Goal: Task Accomplishment & Management: Manage account settings

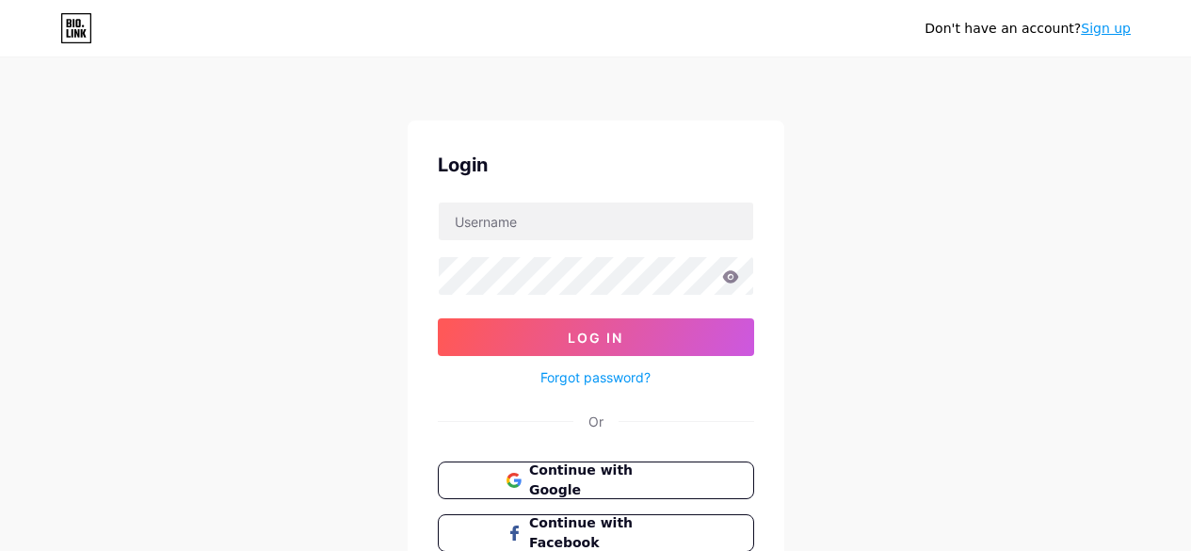
drag, startPoint x: 0, startPoint y: 0, endPoint x: 1006, endPoint y: 120, distance: 1013.3
click at [1006, 120] on div "Don't have an account? Sign up Login Log In Forgot password? Or Continue with G…" at bounding box center [595, 347] width 1191 height 695
click at [652, 493] on button "Continue with Google" at bounding box center [595, 480] width 321 height 39
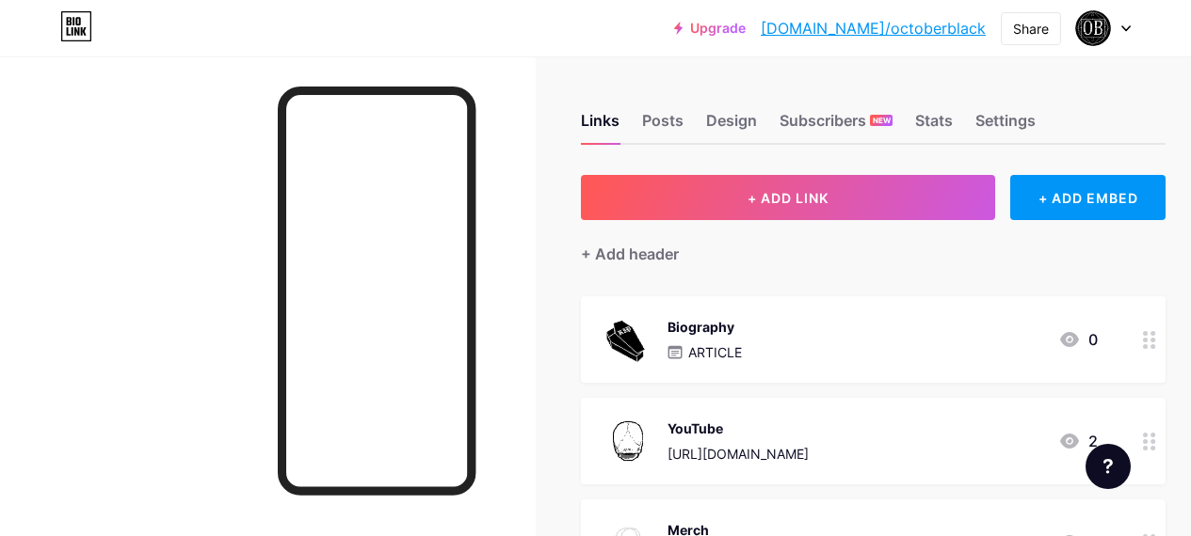
click at [863, 24] on link "[DOMAIN_NAME]/octoberblack" at bounding box center [872, 28] width 225 height 23
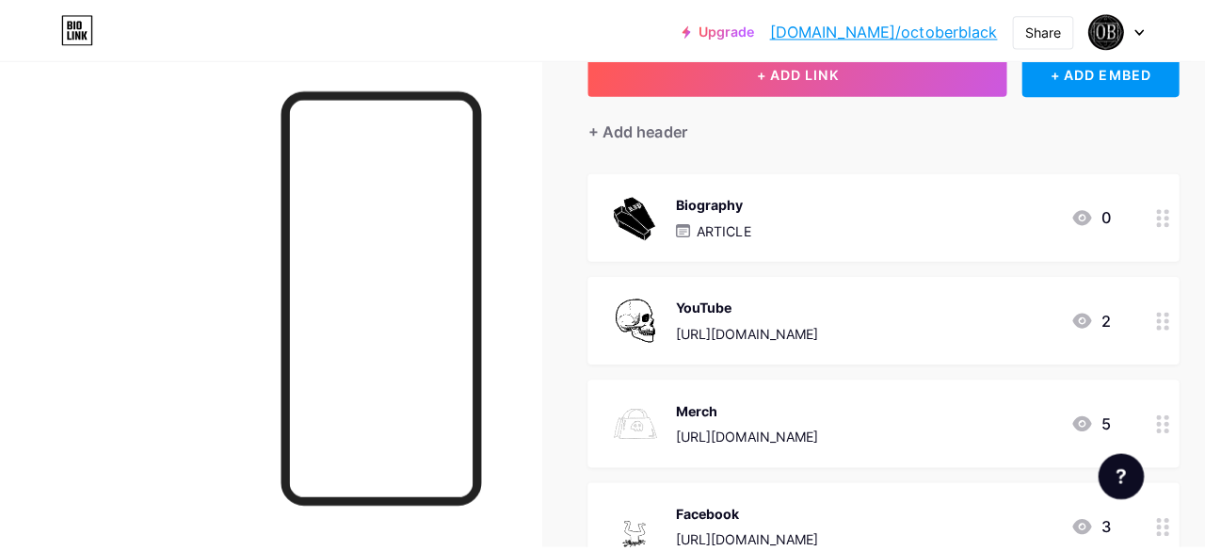
scroll to position [71, 0]
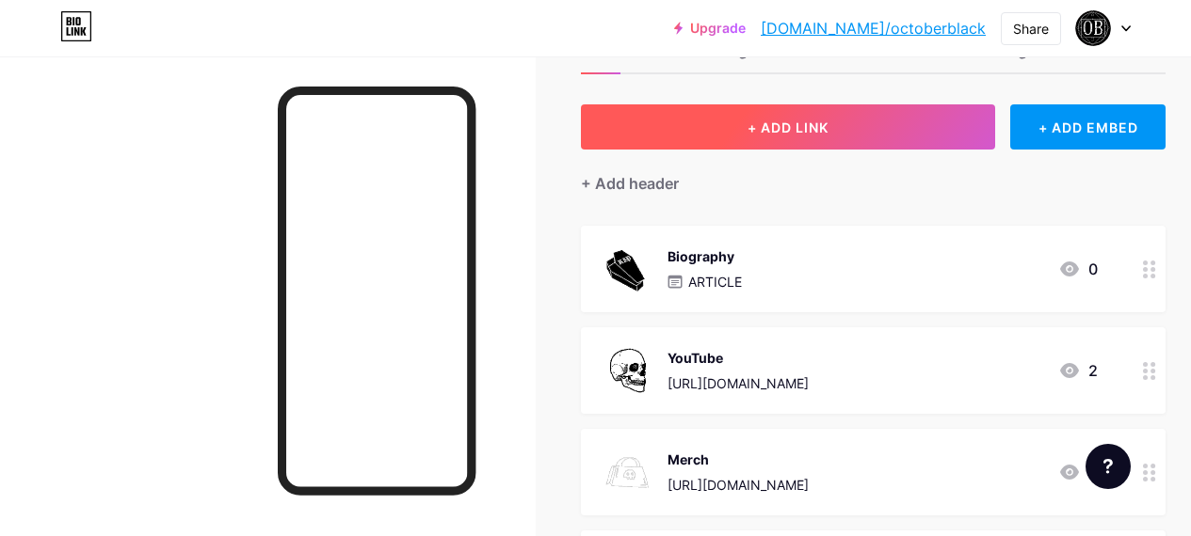
click at [876, 131] on button "+ ADD LINK" at bounding box center [788, 126] width 414 height 45
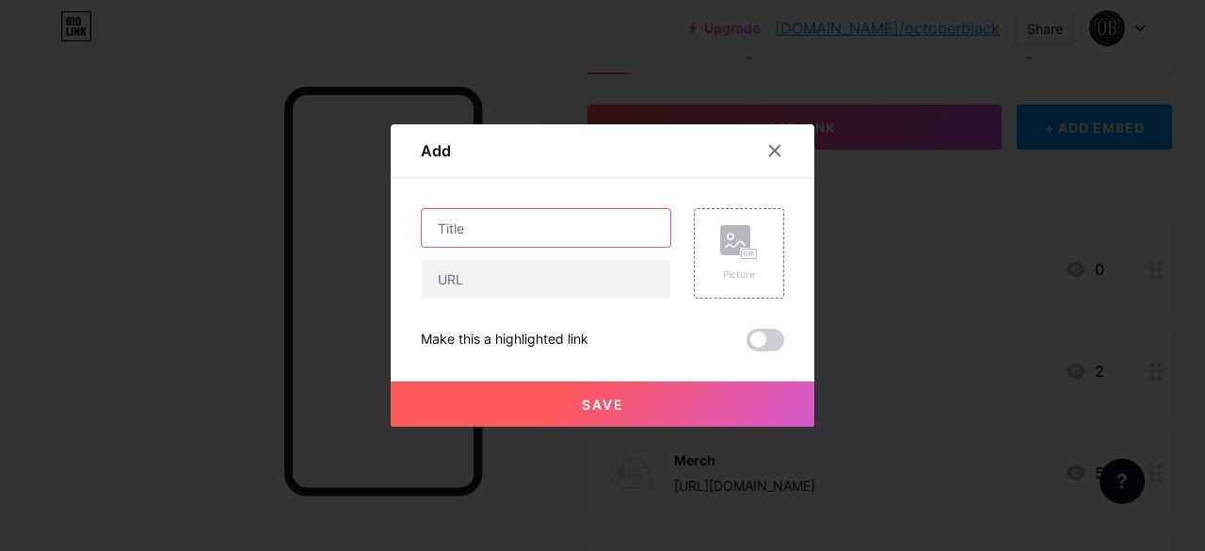
click at [461, 222] on input "text" at bounding box center [546, 228] width 248 height 38
click at [772, 147] on icon at bounding box center [775, 151] width 10 height 10
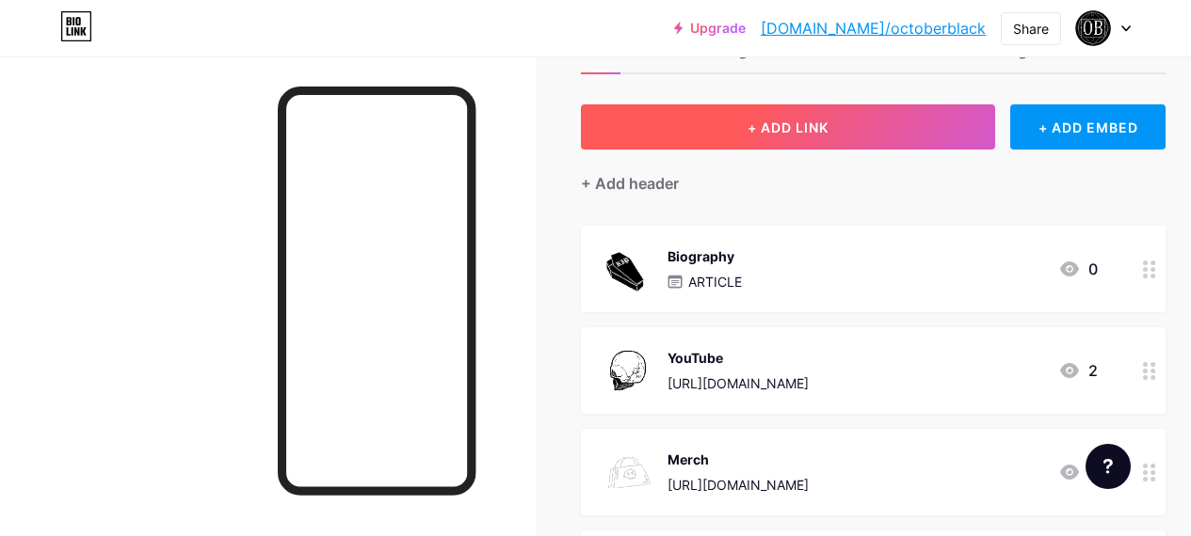
click at [760, 122] on span "+ ADD LINK" at bounding box center [787, 128] width 81 height 16
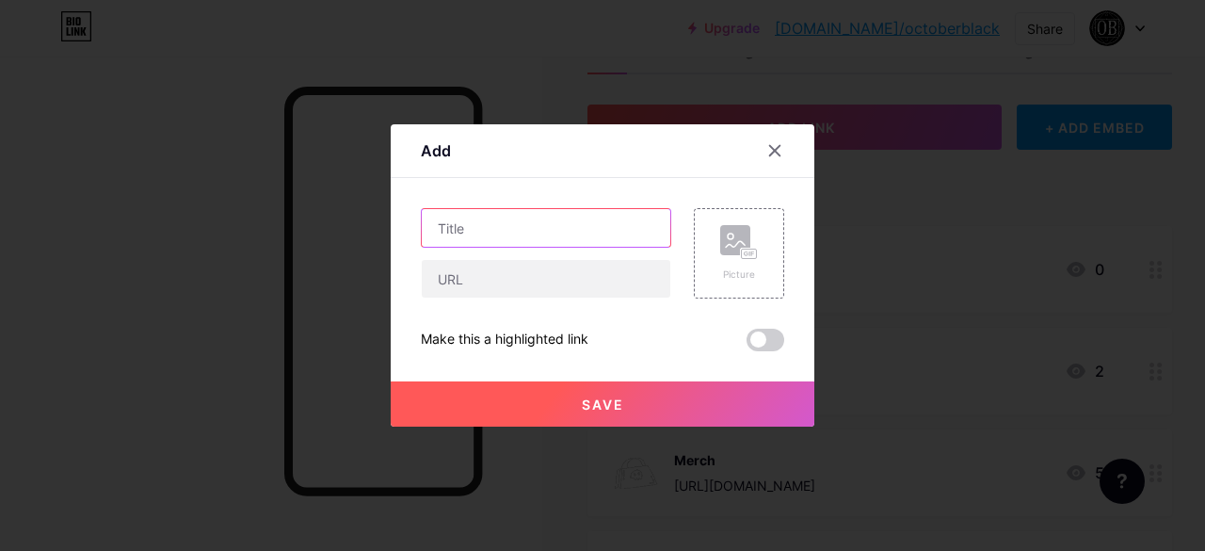
click at [538, 232] on input "text" at bounding box center [546, 228] width 248 height 38
type input "Instagram"
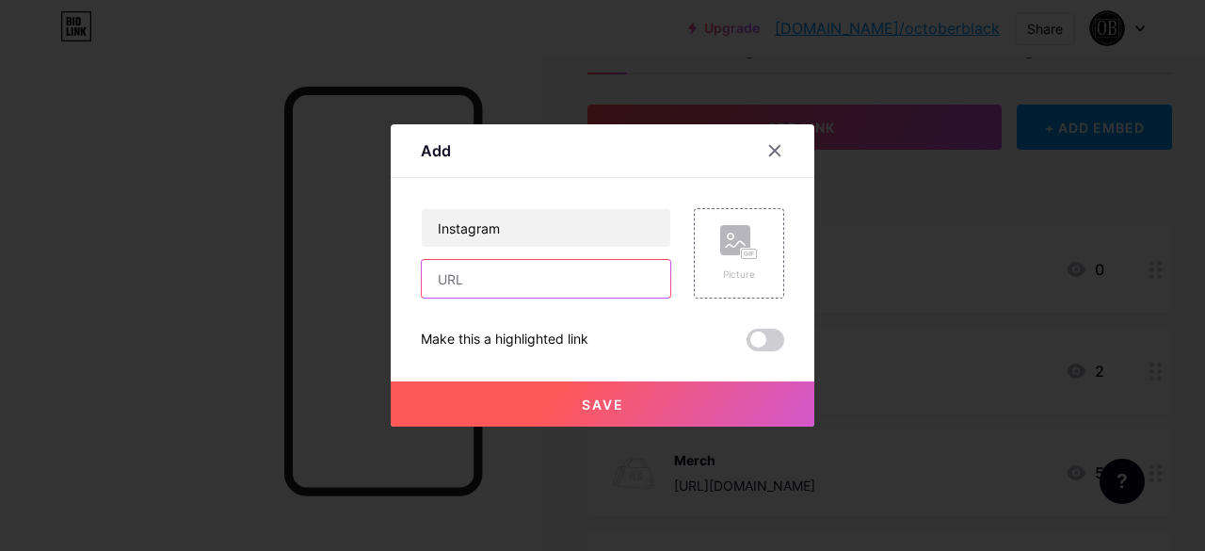
click at [468, 294] on input "text" at bounding box center [546, 279] width 248 height 38
paste input "[URL][DOMAIN_NAME][DOMAIN_NAME]"
type input "[URL][DOMAIN_NAME][DOMAIN_NAME]"
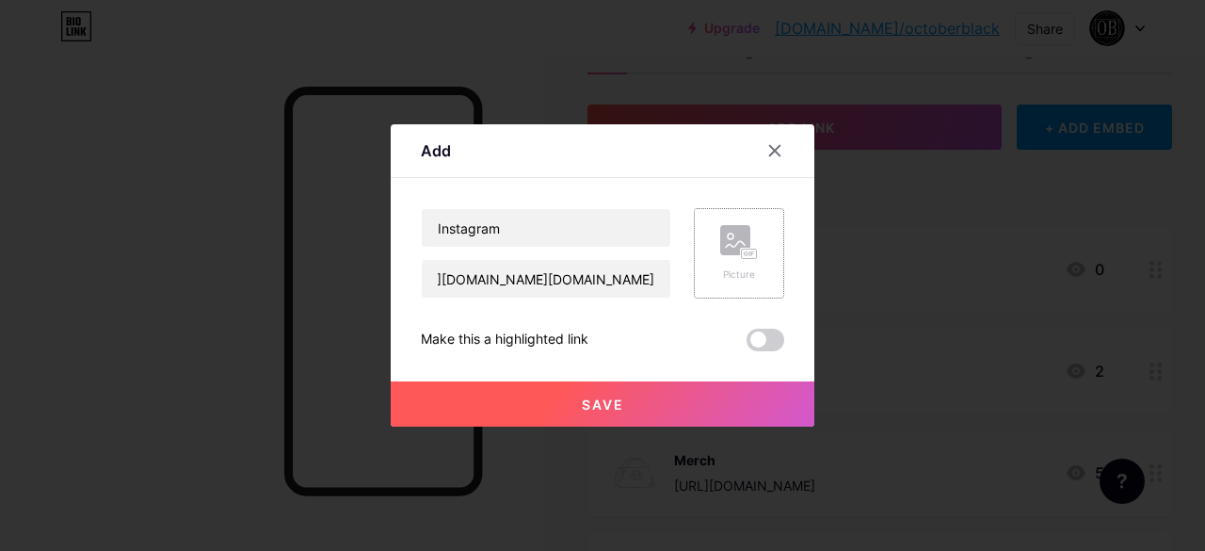
scroll to position [0, 0]
click at [760, 248] on div "Picture" at bounding box center [739, 253] width 90 height 90
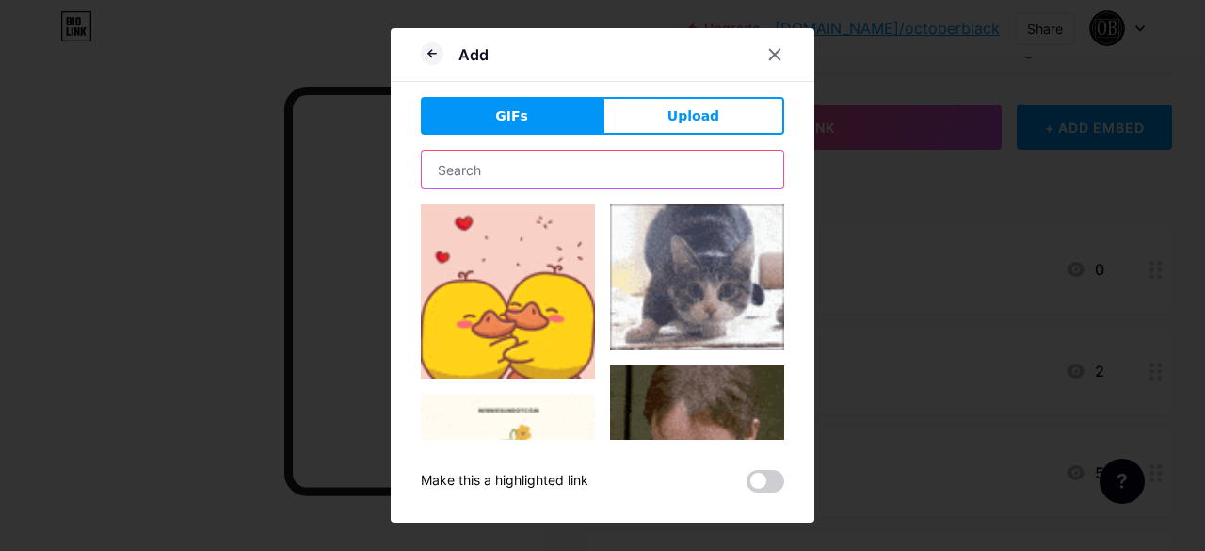
click at [572, 168] on input "text" at bounding box center [602, 170] width 361 height 38
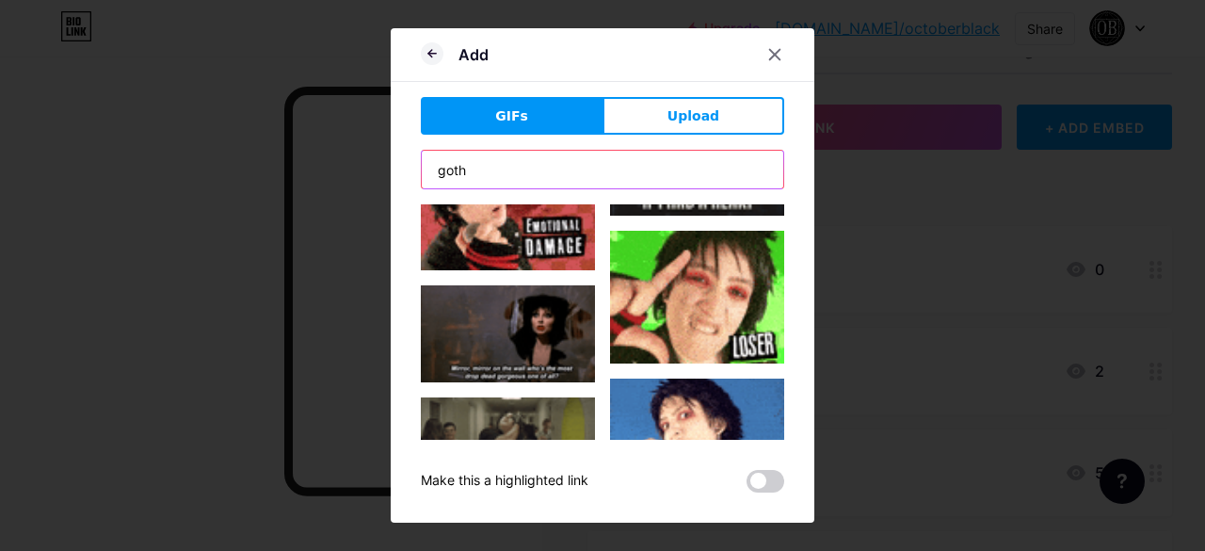
scroll to position [3558, 0]
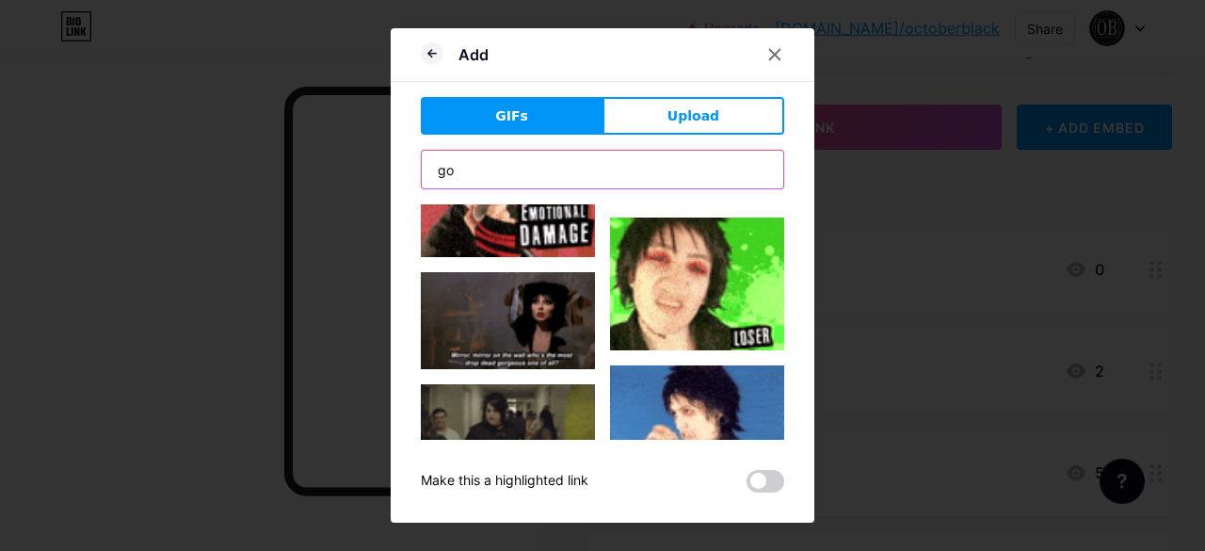
type input "g"
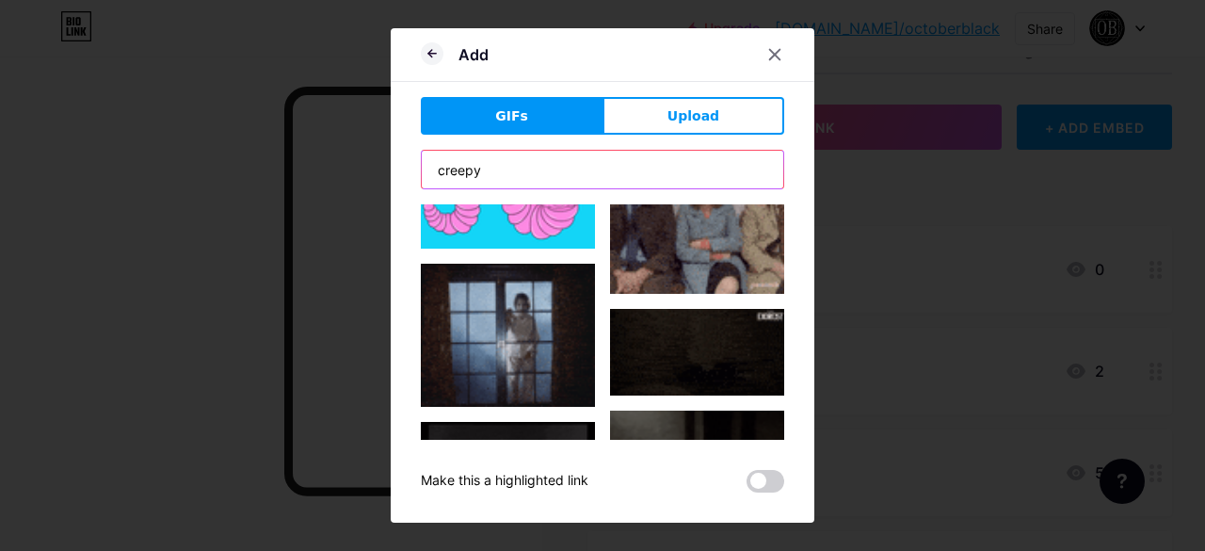
scroll to position [4784, 0]
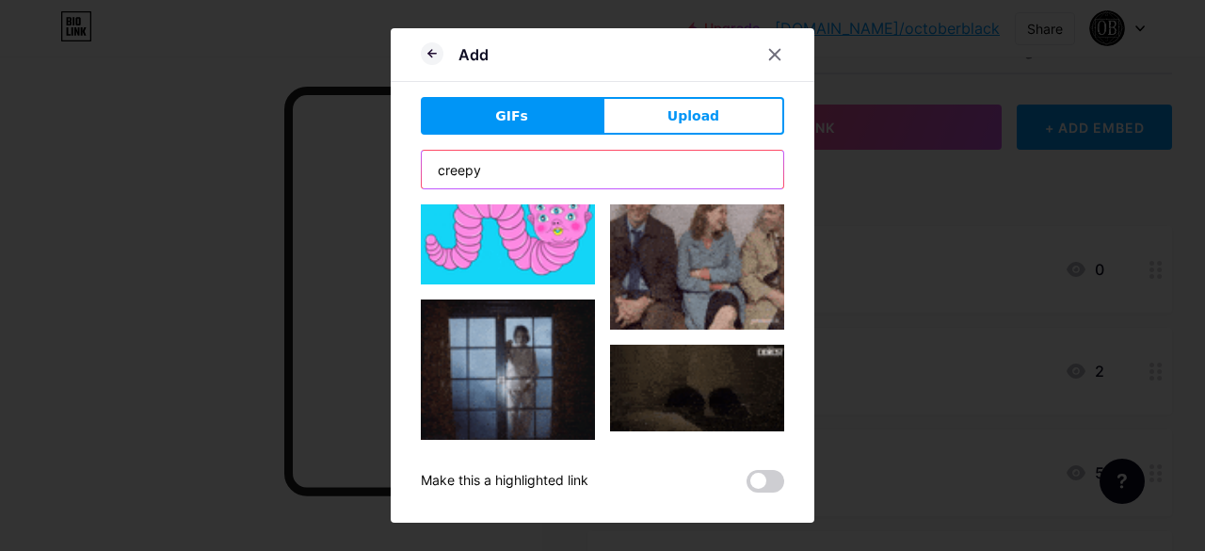
type input "creepy"
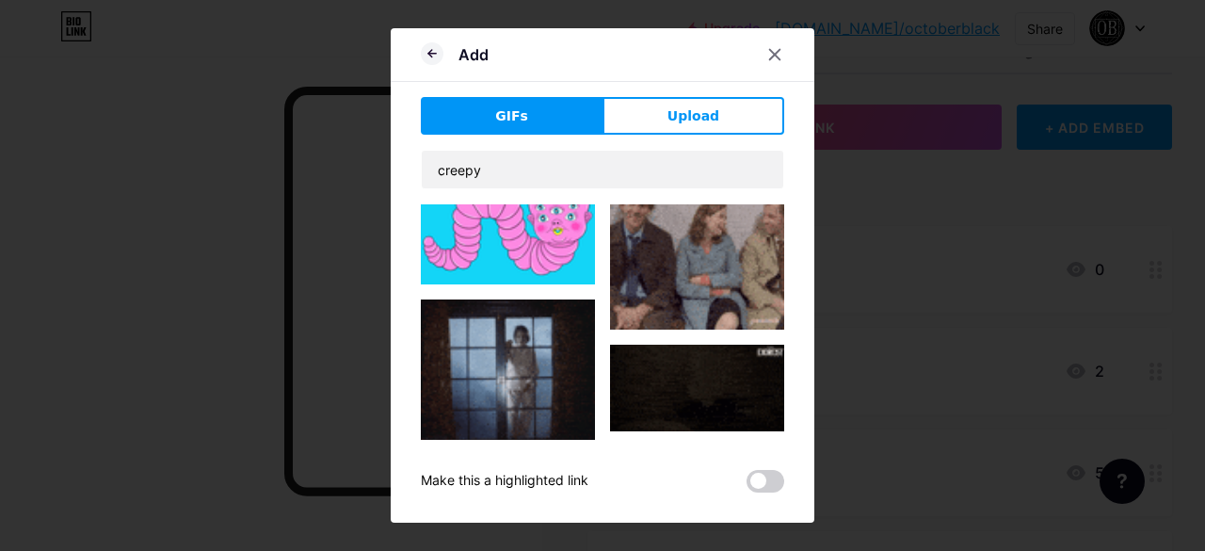
click at [513, 457] on img at bounding box center [508, 519] width 174 height 125
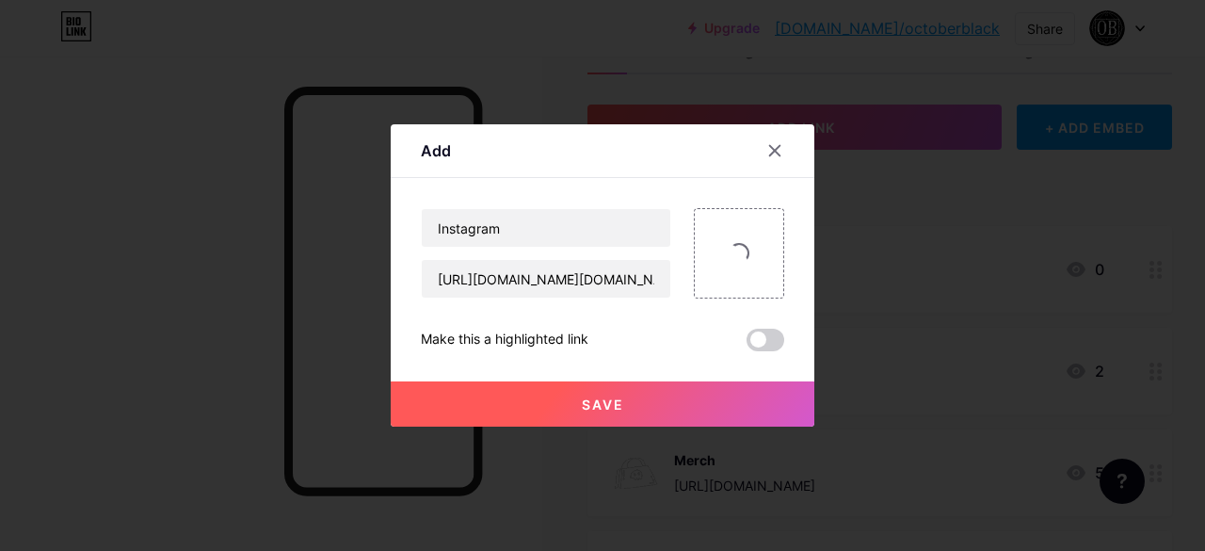
click at [615, 391] on button "Save" at bounding box center [603, 403] width 424 height 45
click at [725, 264] on div at bounding box center [739, 253] width 90 height 90
click at [764, 140] on div at bounding box center [775, 151] width 34 height 34
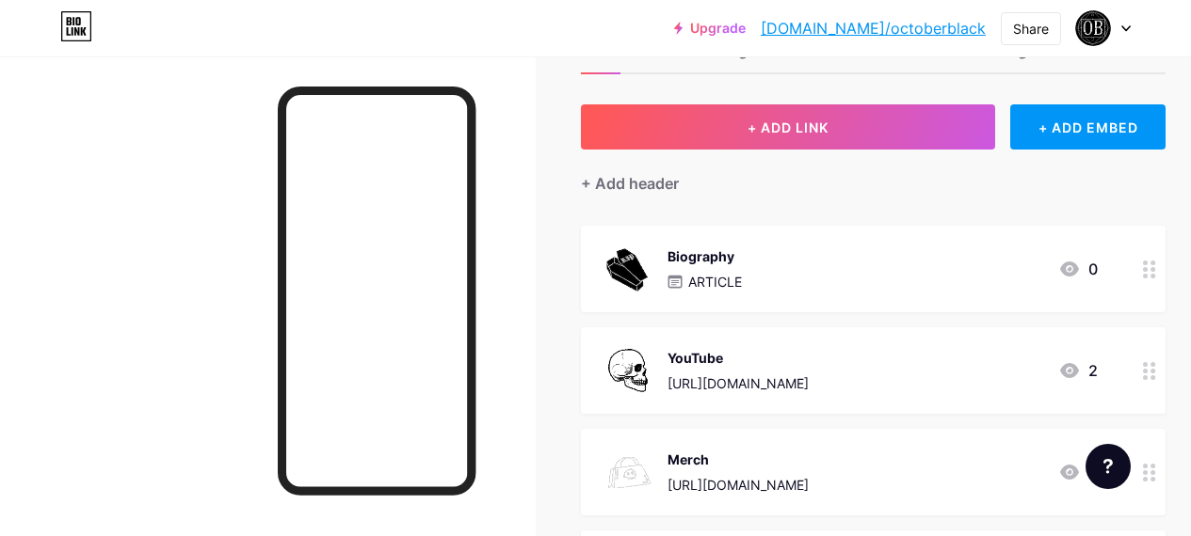
click at [764, 140] on button "+ ADD LINK" at bounding box center [788, 126] width 414 height 45
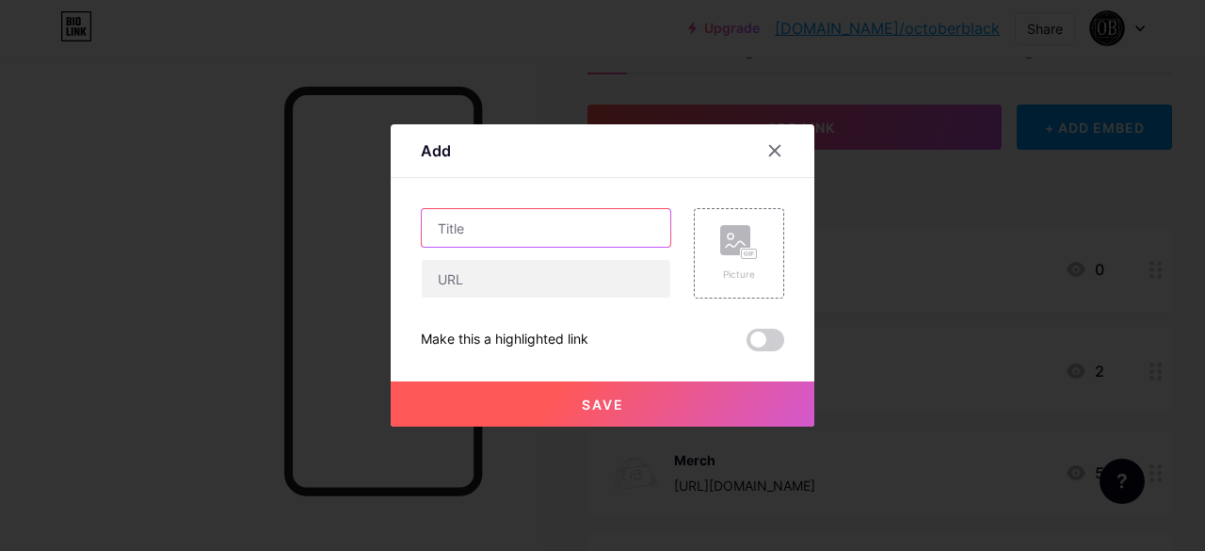
click at [472, 224] on input "text" at bounding box center [546, 228] width 248 height 38
click at [767, 156] on icon at bounding box center [774, 150] width 15 height 15
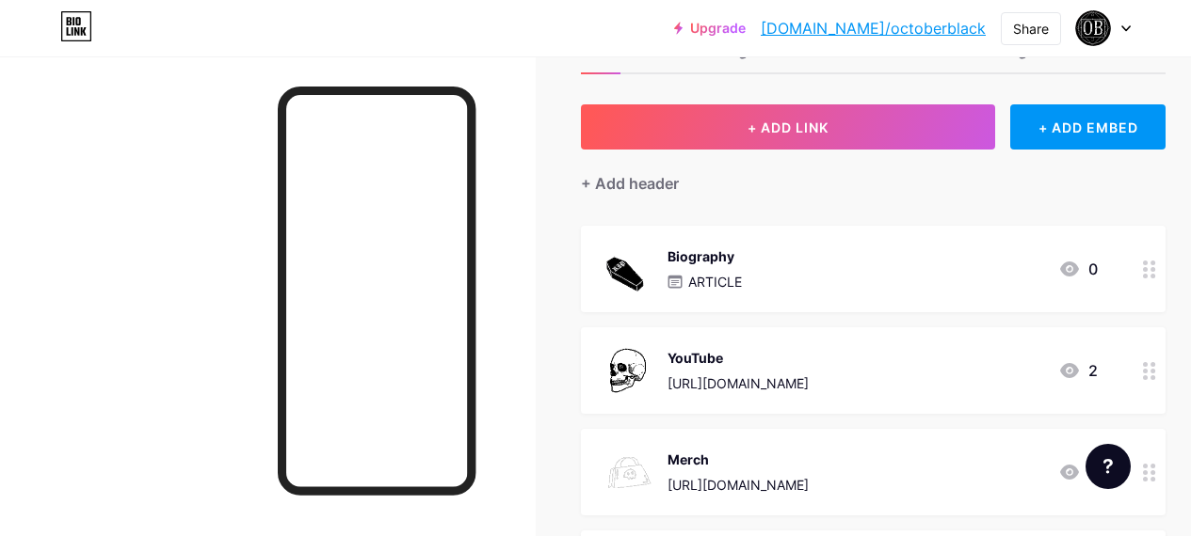
click at [880, 24] on link "[DOMAIN_NAME]/octoberblack" at bounding box center [872, 28] width 225 height 23
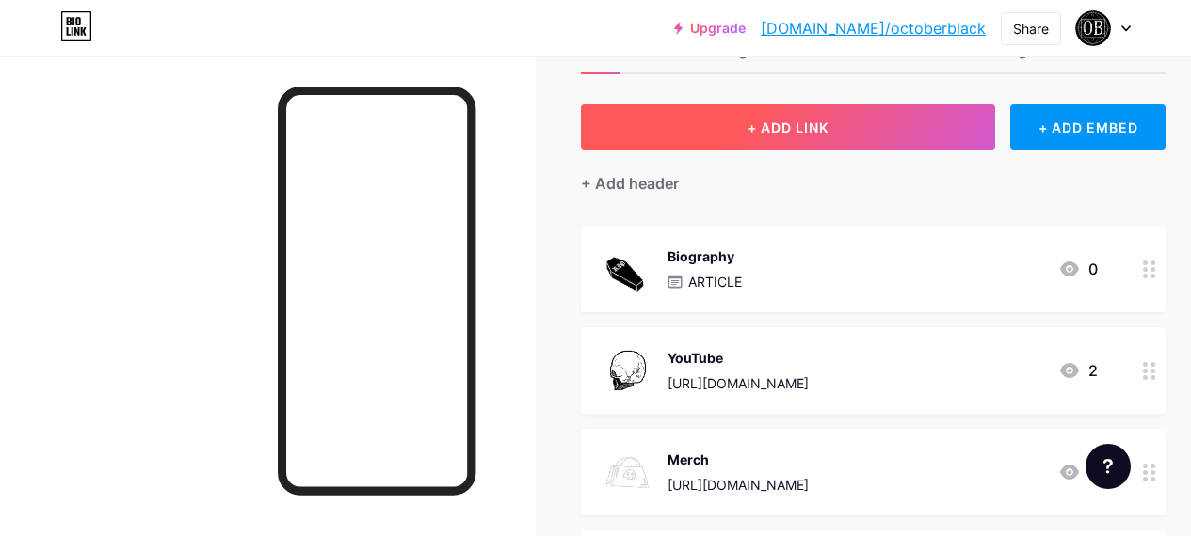
click at [871, 125] on button "+ ADD LINK" at bounding box center [788, 126] width 414 height 45
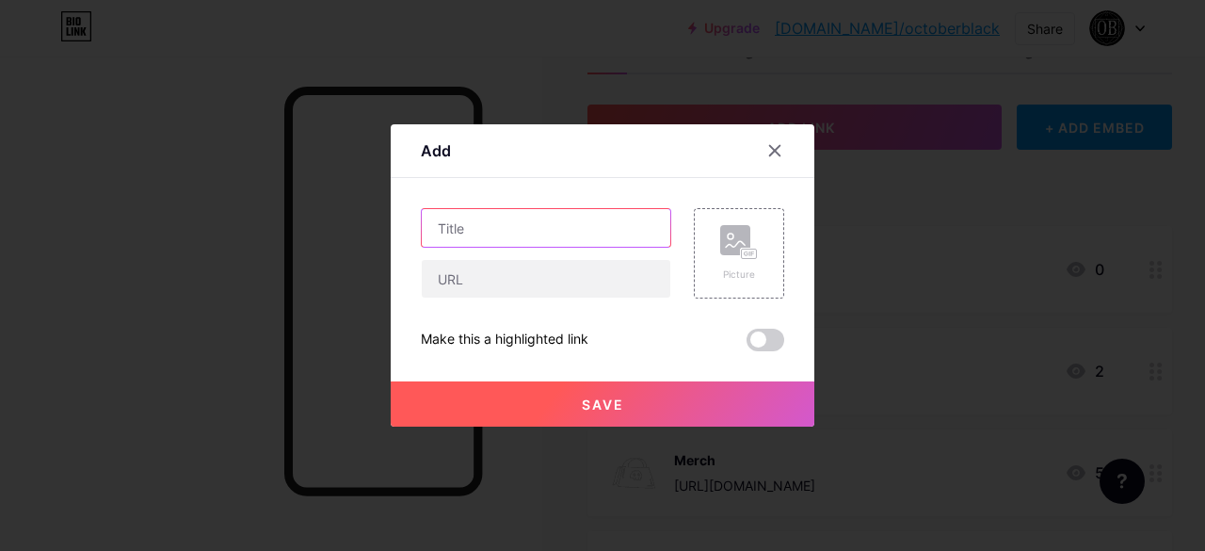
click at [497, 227] on input "text" at bounding box center [546, 228] width 248 height 38
paste input "[URL][DOMAIN_NAME][DOMAIN_NAME]"
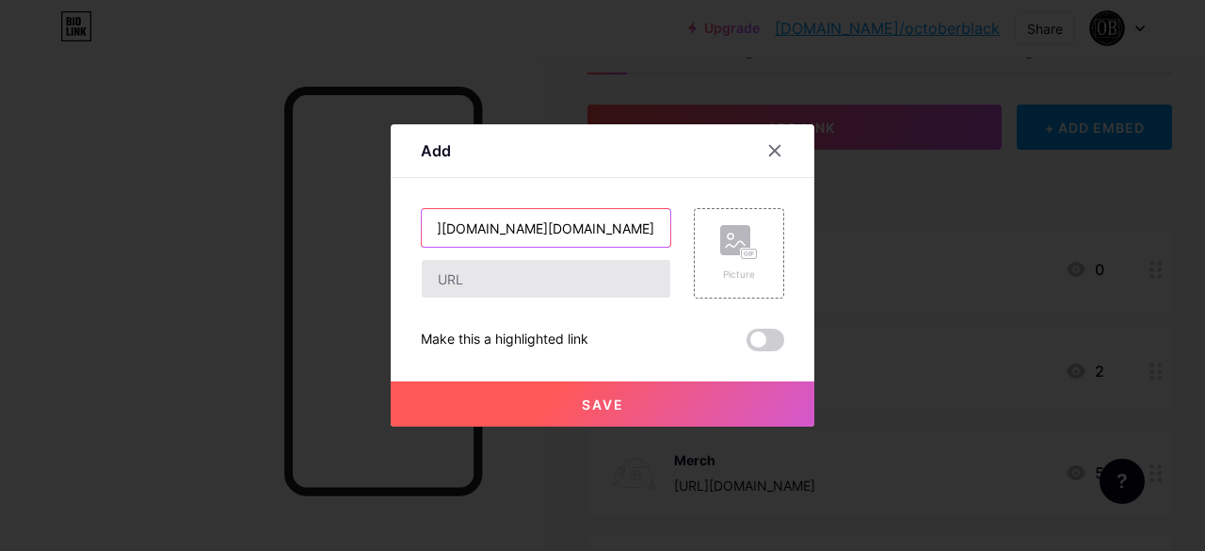
type input "[URL][DOMAIN_NAME][DOMAIN_NAME]"
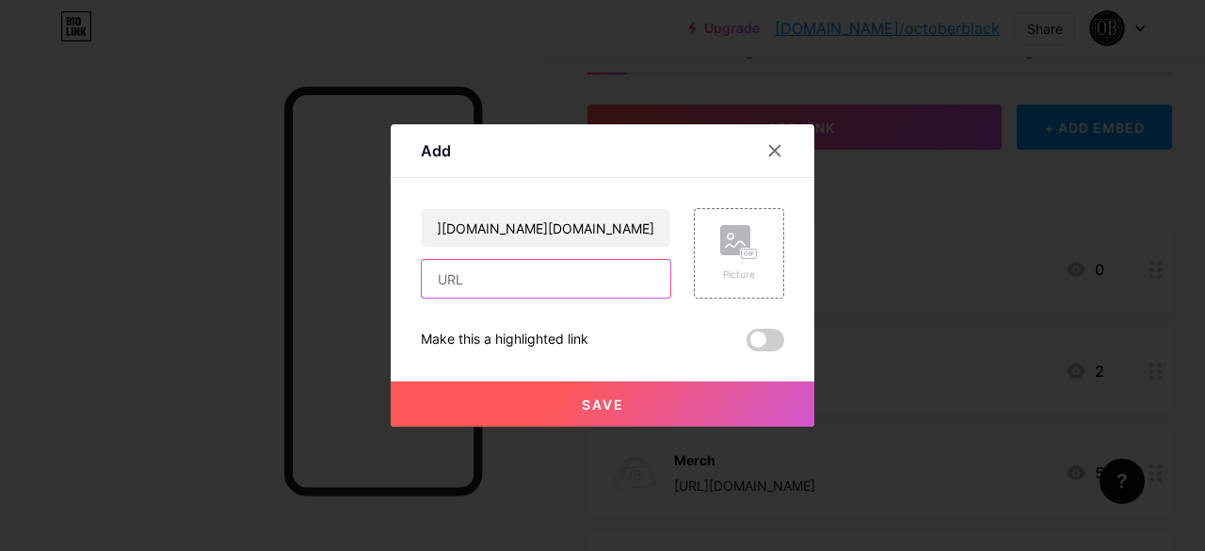
scroll to position [0, 0]
click at [470, 273] on input "text" at bounding box center [546, 279] width 248 height 38
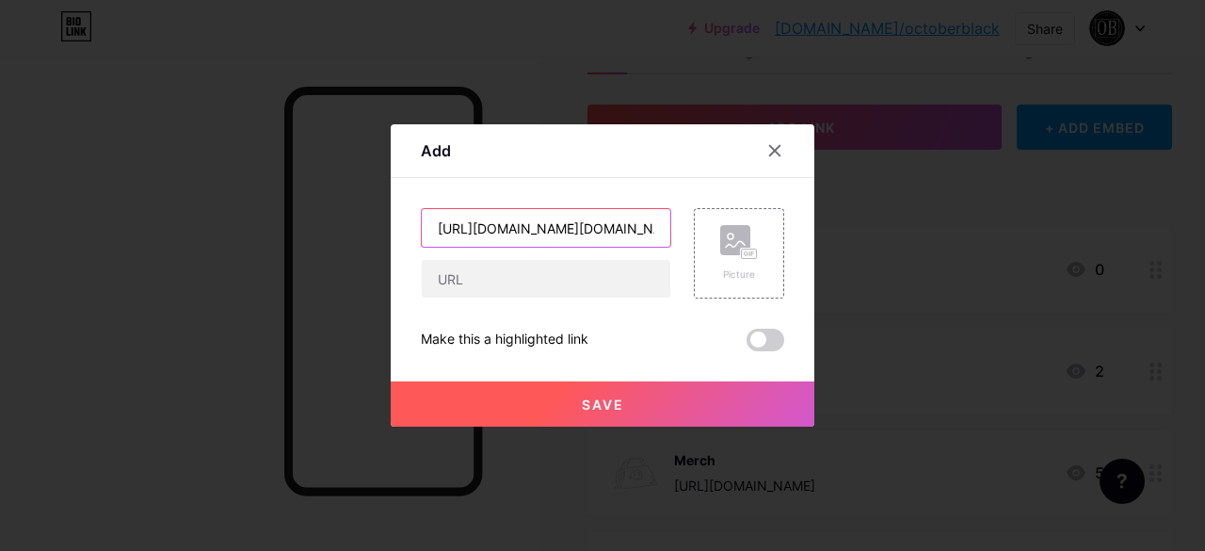
drag, startPoint x: 470, startPoint y: 273, endPoint x: 428, endPoint y: 223, distance: 64.8
click at [428, 223] on input "[URL][DOMAIN_NAME][DOMAIN_NAME]" at bounding box center [546, 228] width 248 height 38
drag, startPoint x: 428, startPoint y: 223, endPoint x: 723, endPoint y: 242, distance: 295.2
click at [723, 242] on div "[URL][DOMAIN_NAME][DOMAIN_NAME] Picture" at bounding box center [602, 253] width 363 height 90
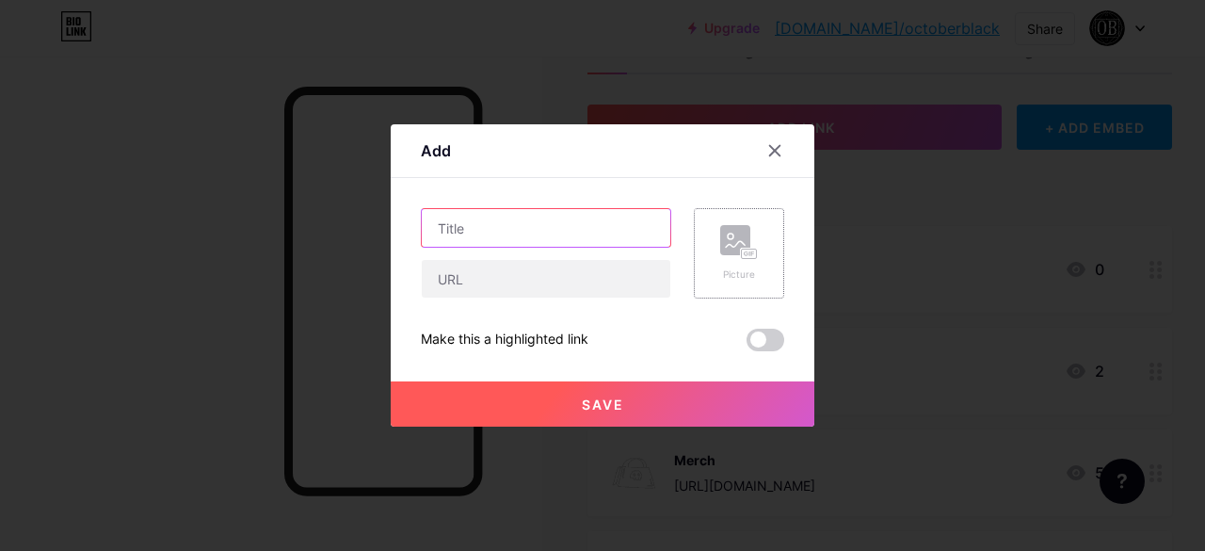
scroll to position [0, 0]
type input "Instagram"
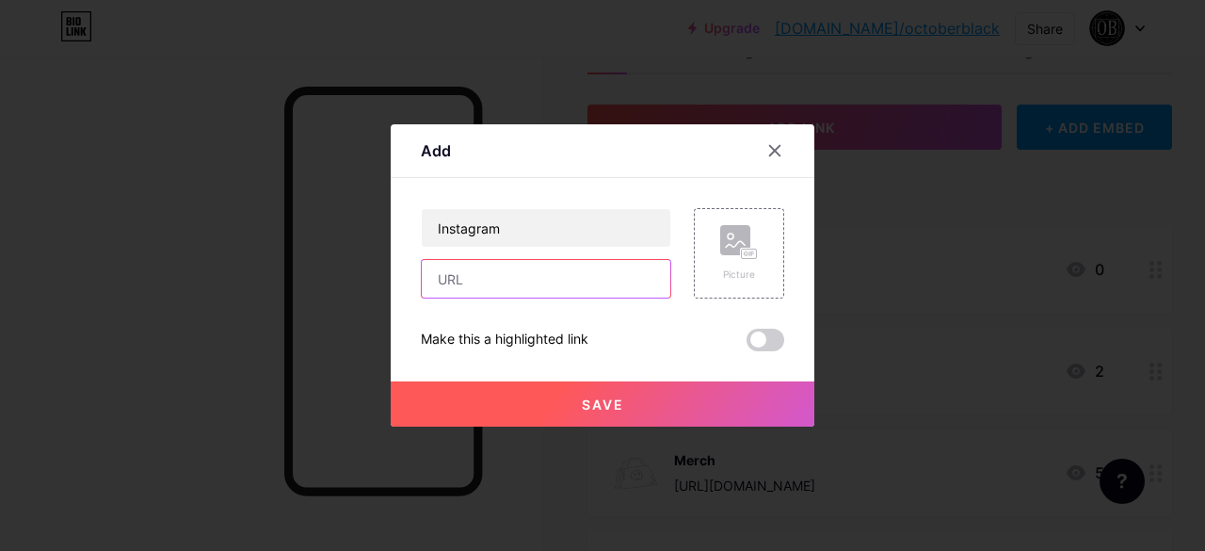
click at [500, 274] on input "text" at bounding box center [546, 279] width 248 height 38
paste input "[URL][DOMAIN_NAME][DOMAIN_NAME]"
type input "[URL][DOMAIN_NAME][DOMAIN_NAME]"
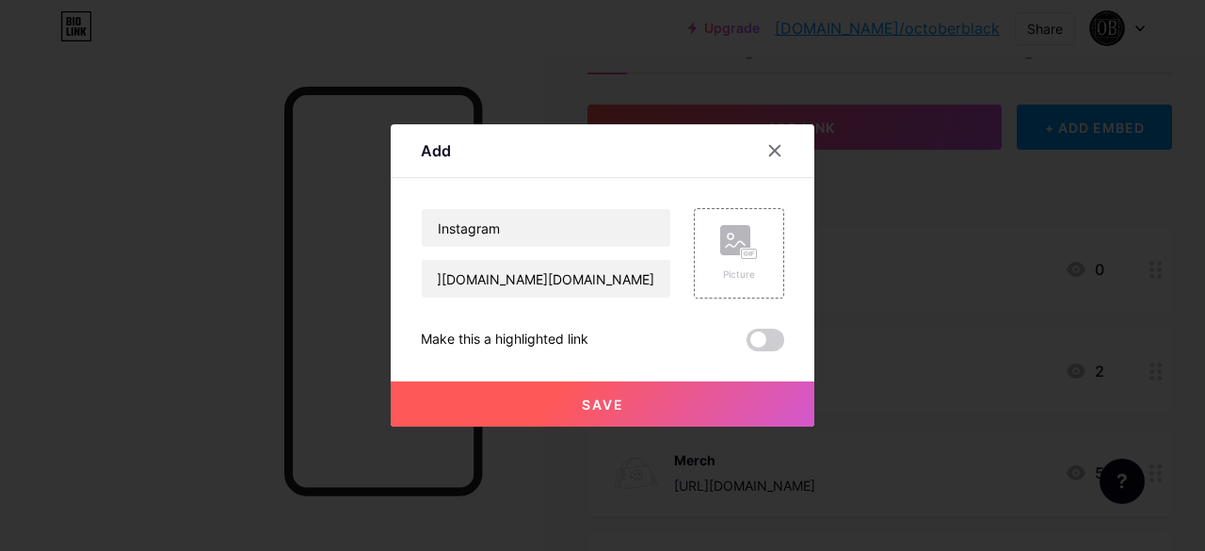
scroll to position [0, 0]
click at [595, 409] on span "Save" at bounding box center [603, 404] width 42 height 16
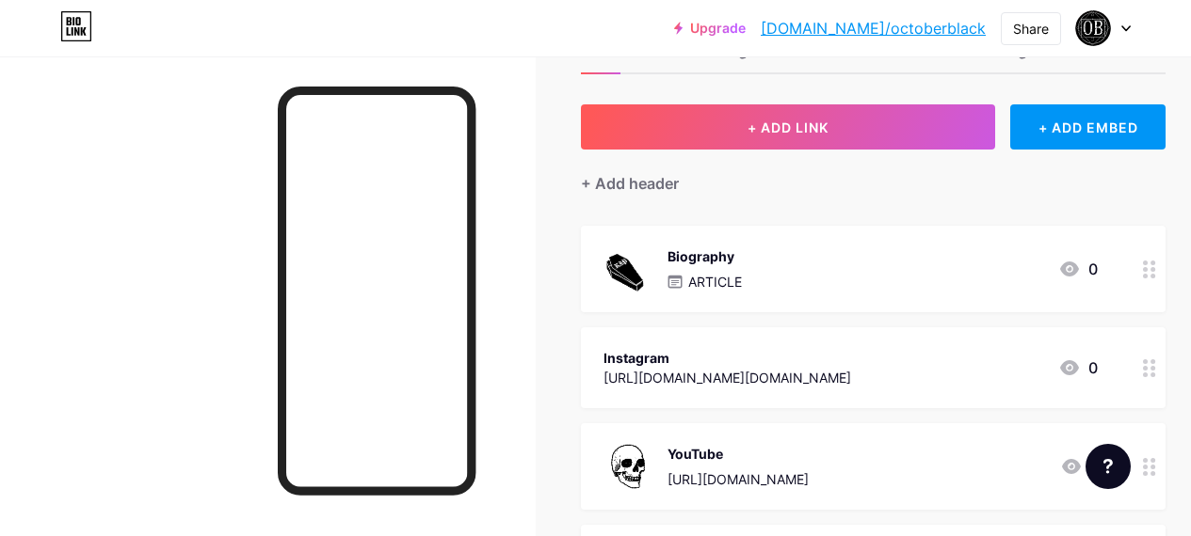
click at [658, 341] on div "Instagram [URL][DOMAIN_NAME][DOMAIN_NAME] 0" at bounding box center [873, 368] width 584 height 81
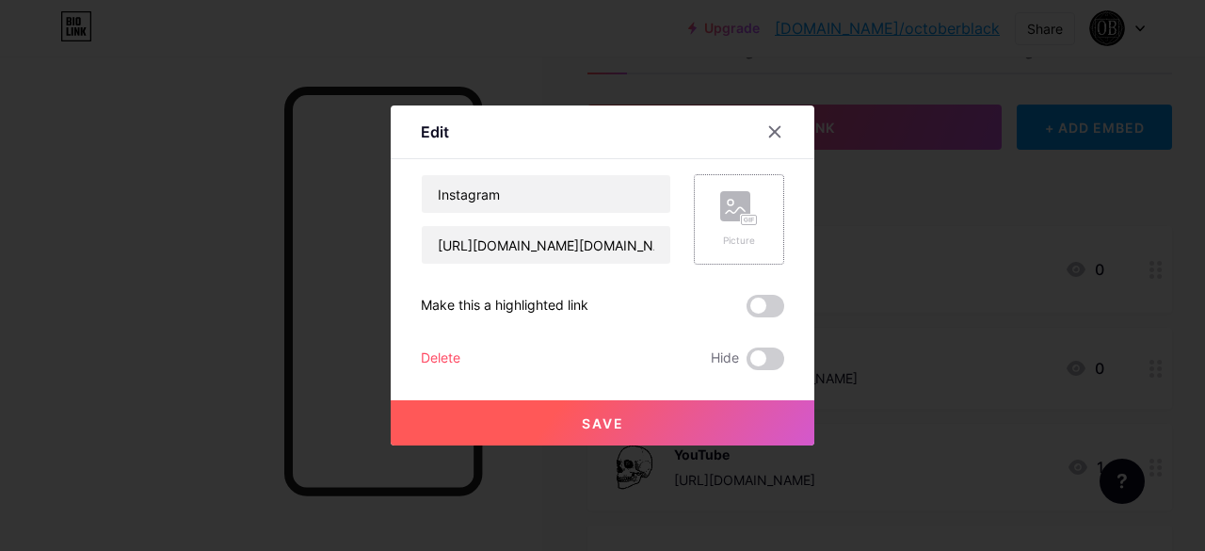
click at [737, 199] on rect at bounding box center [735, 206] width 30 height 30
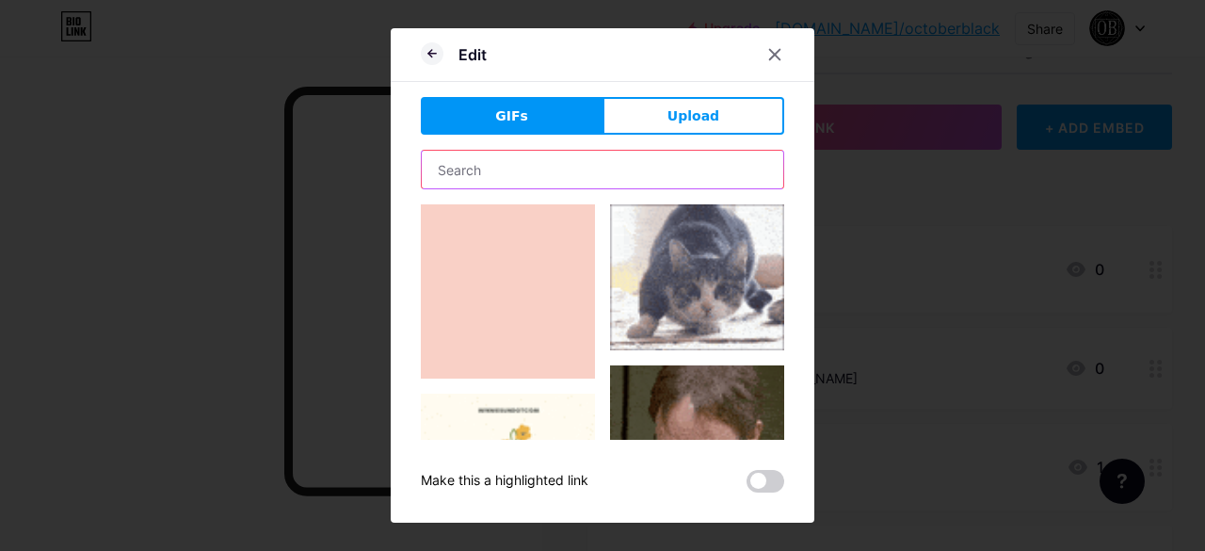
click at [510, 166] on input "text" at bounding box center [602, 170] width 361 height 38
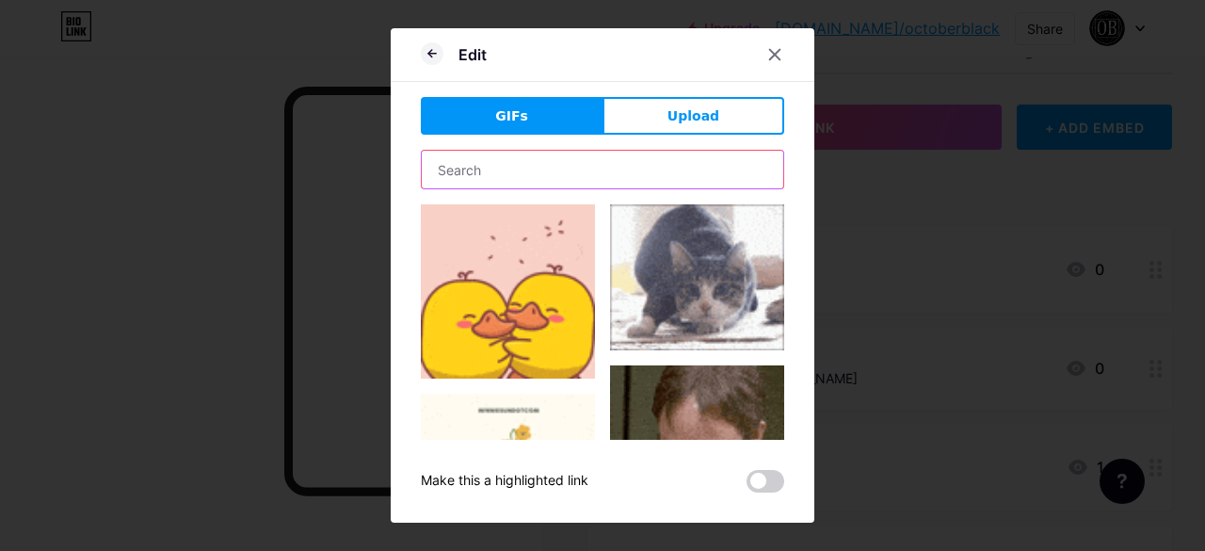
type input "creepy"
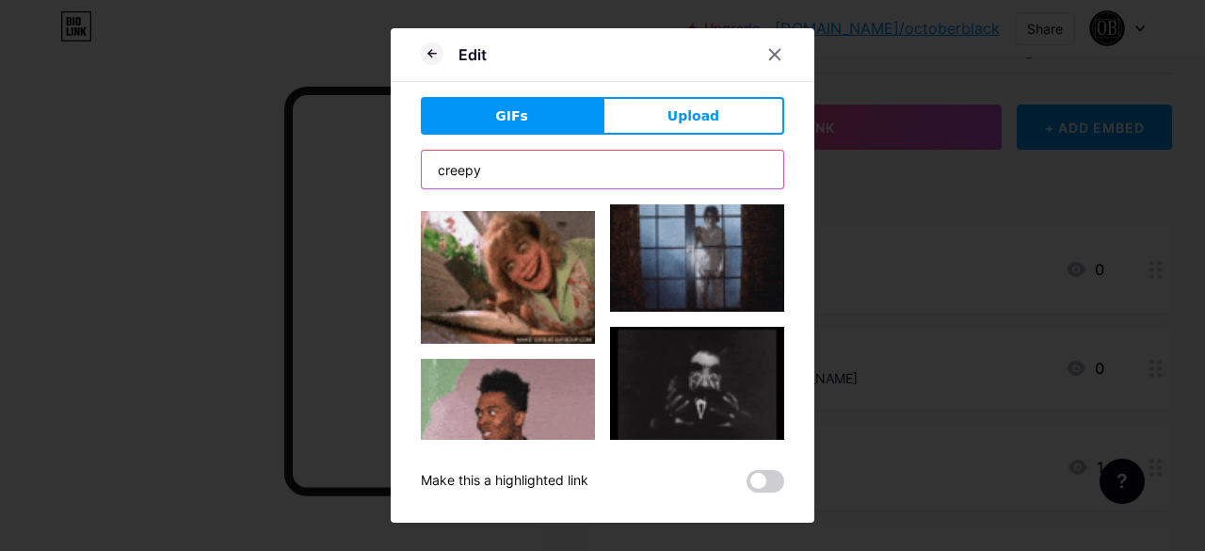
scroll to position [1268, 0]
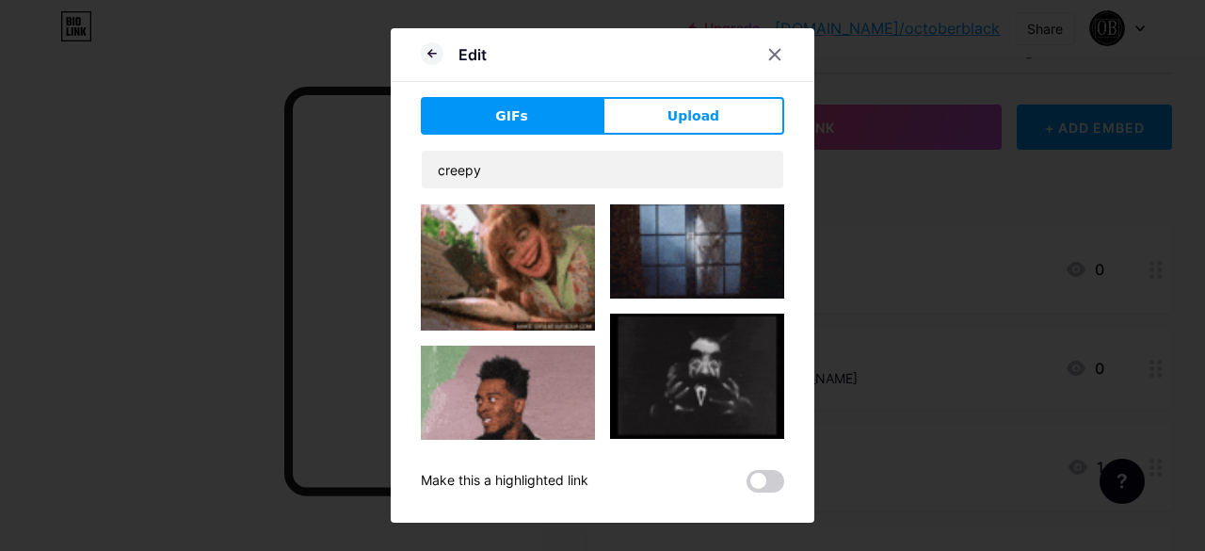
click at [759, 454] on img at bounding box center [697, 506] width 174 height 104
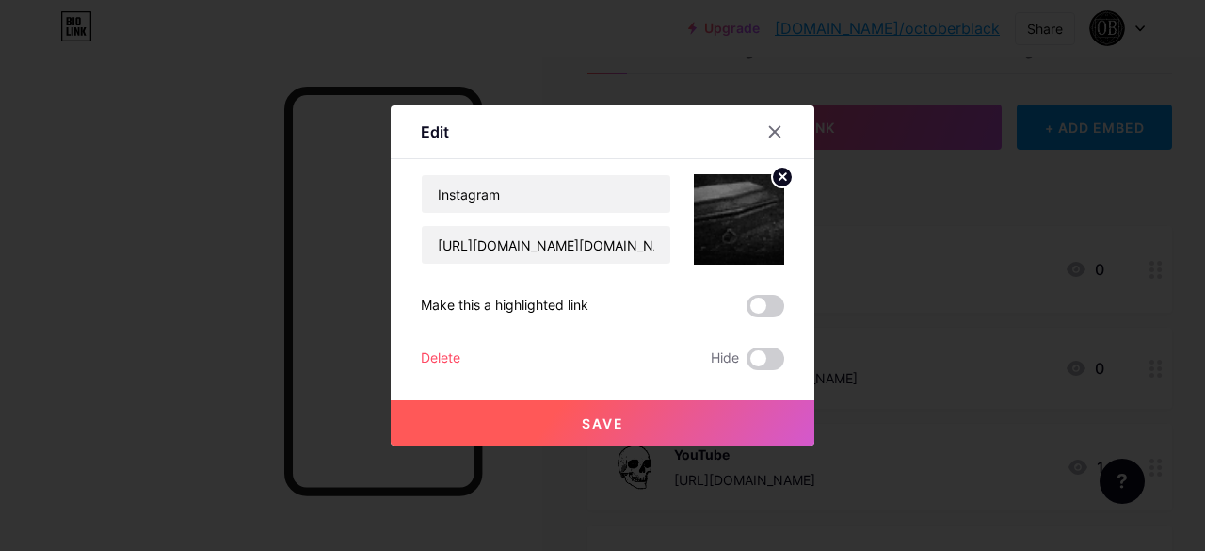
click at [772, 175] on circle at bounding box center [782, 177] width 21 height 21
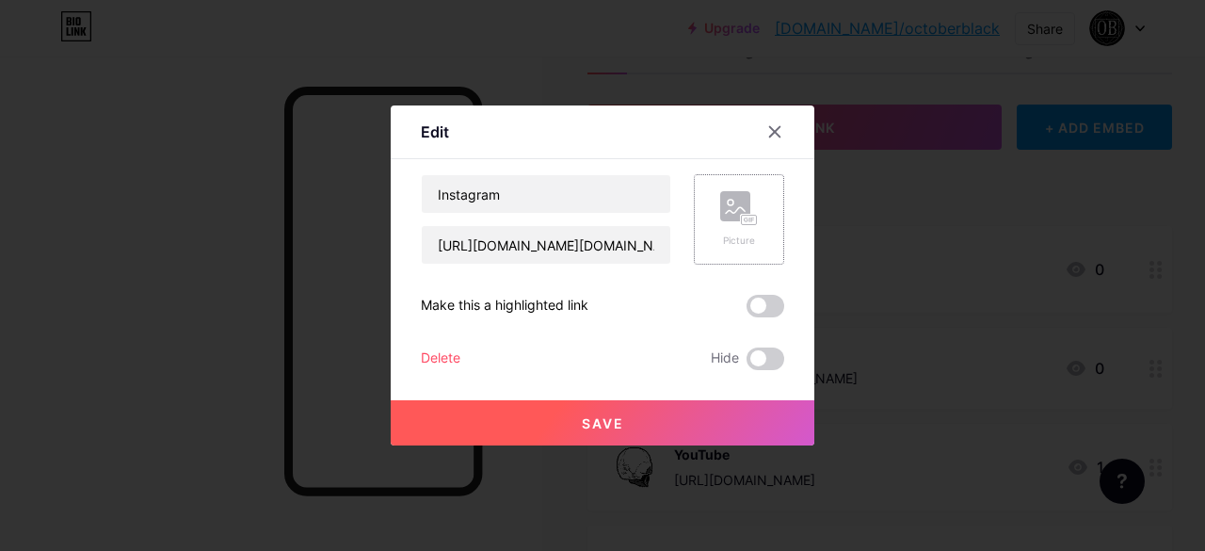
click at [737, 199] on rect at bounding box center [735, 206] width 30 height 30
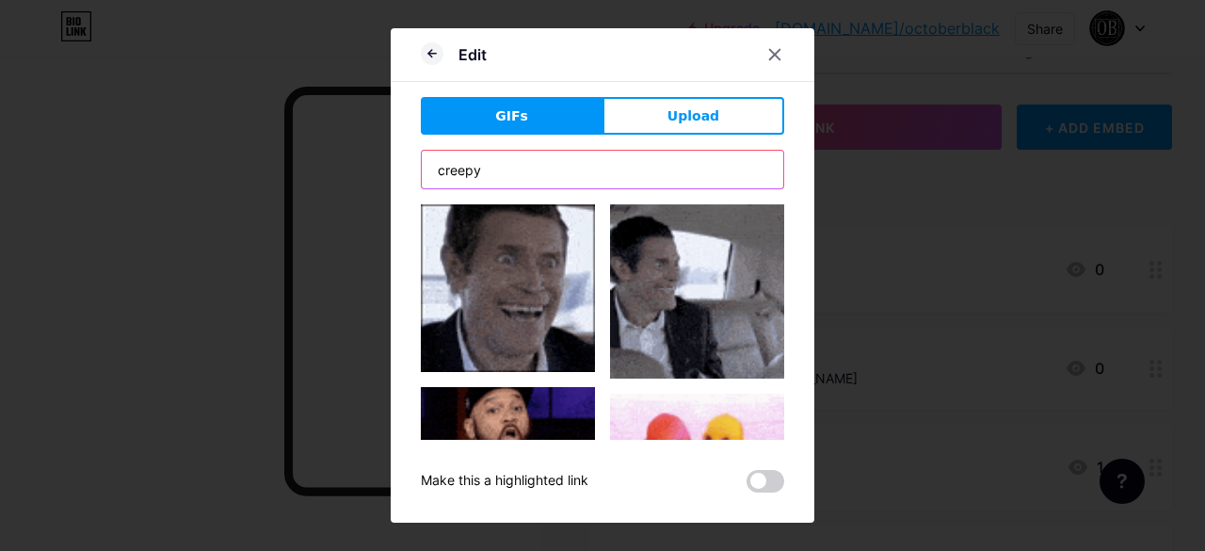
click at [575, 173] on input "creepy" at bounding box center [602, 170] width 361 height 38
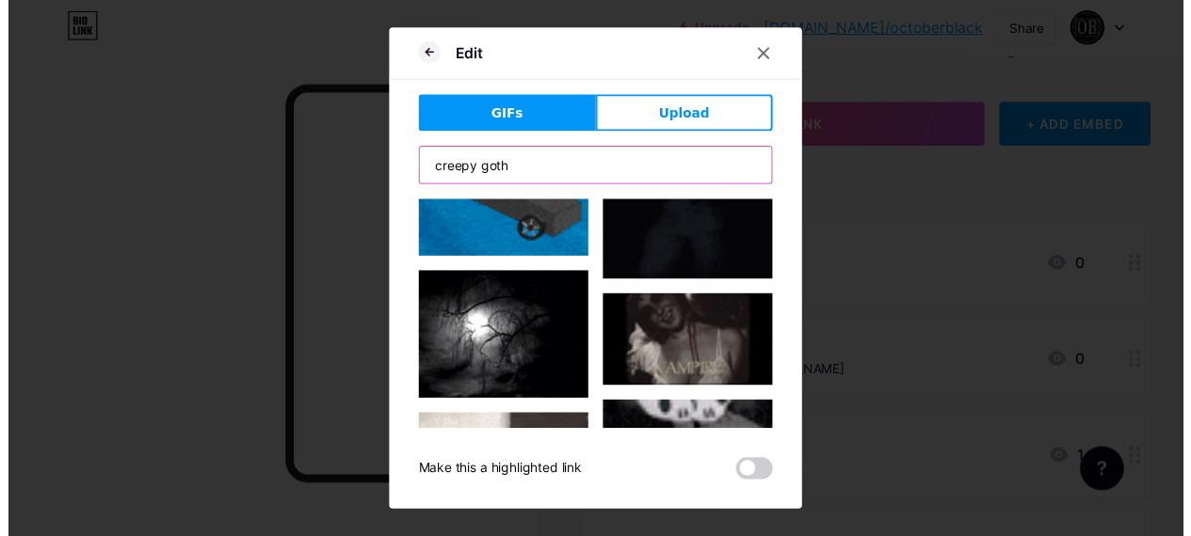
scroll to position [220, 0]
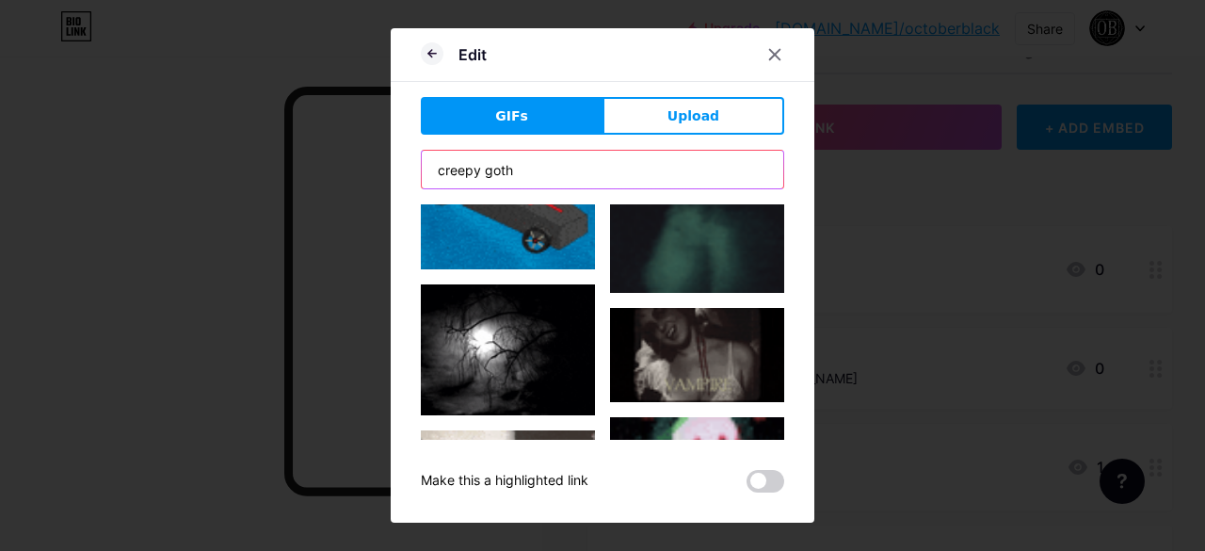
type input "creepy goth"
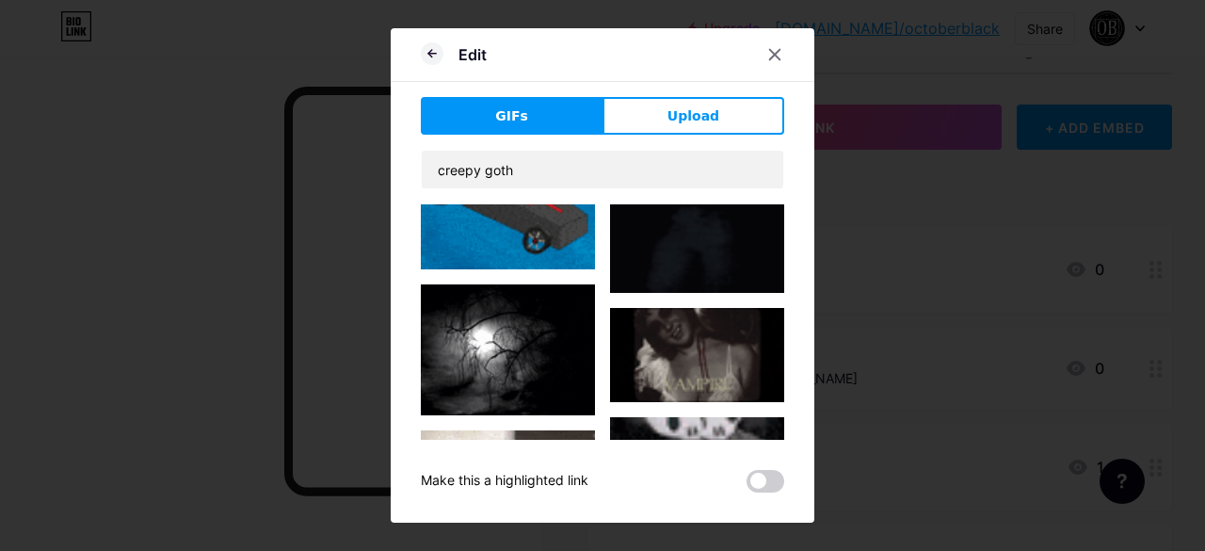
click at [514, 344] on img at bounding box center [508, 349] width 174 height 131
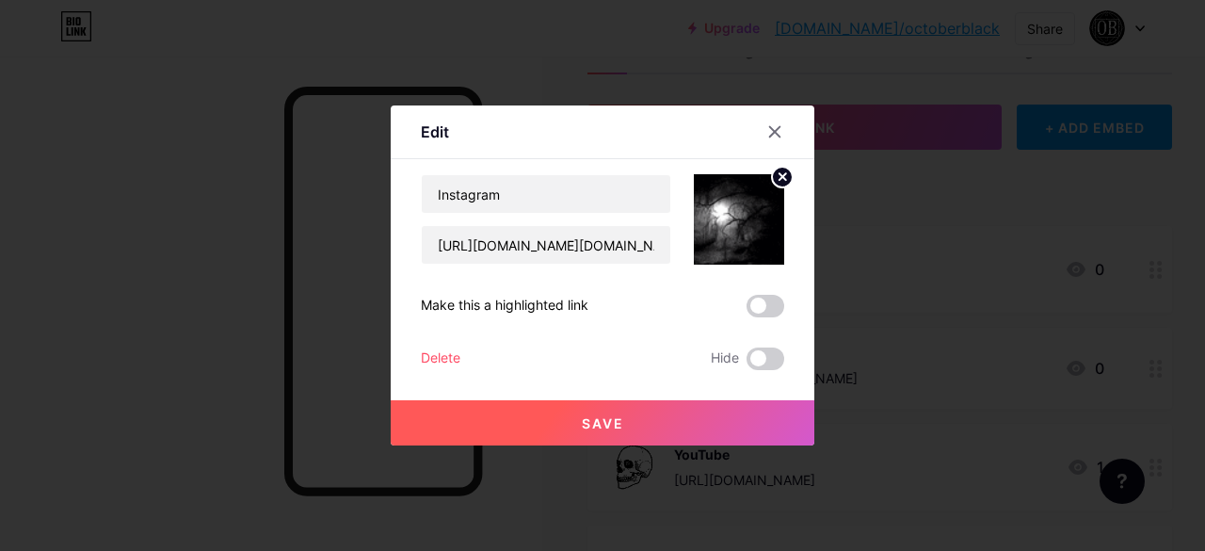
click at [569, 424] on button "Save" at bounding box center [603, 422] width 424 height 45
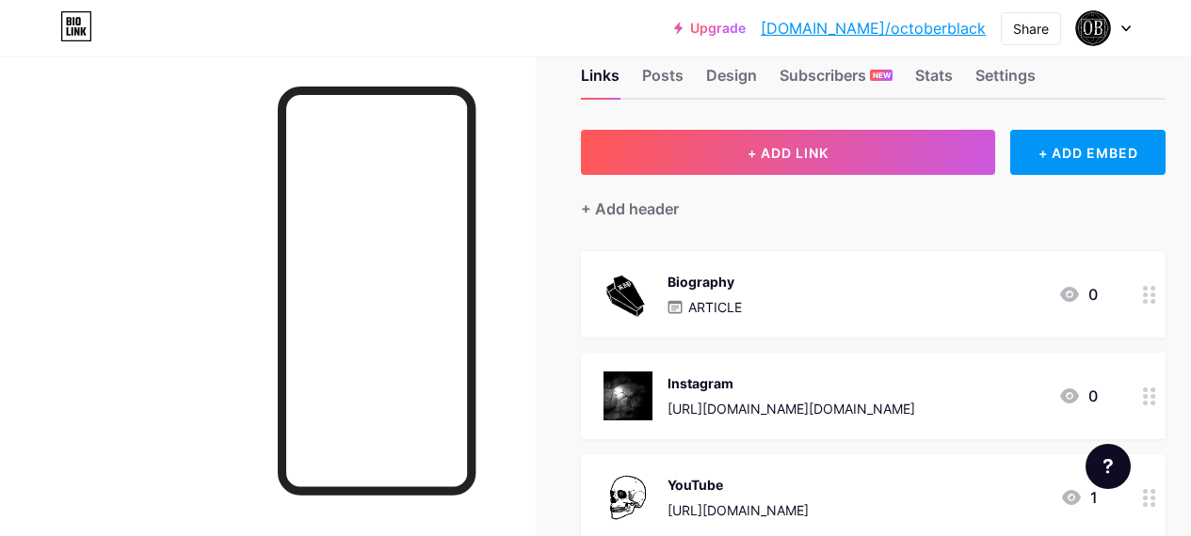
scroll to position [0, 0]
